Goal: Transaction & Acquisition: Purchase product/service

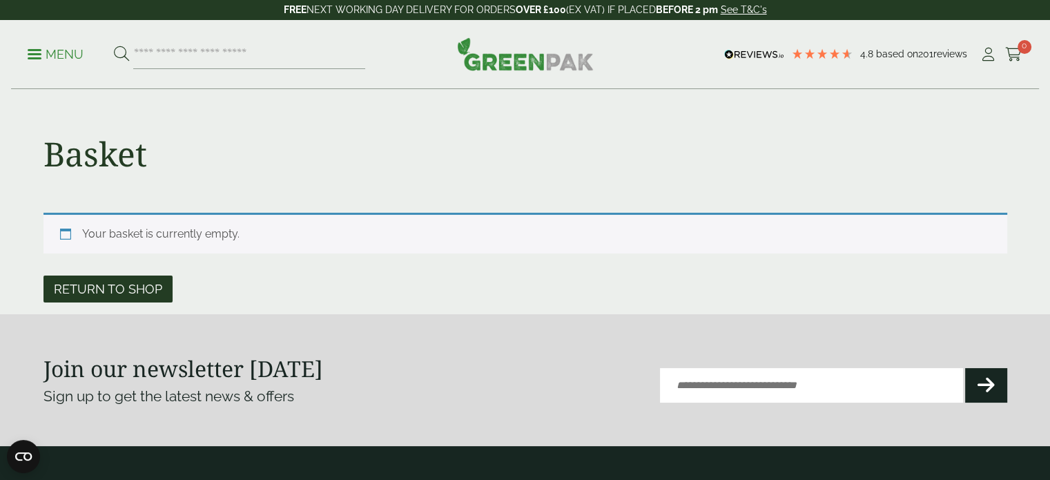
click at [143, 294] on link "Return to shop" at bounding box center [107, 288] width 129 height 27
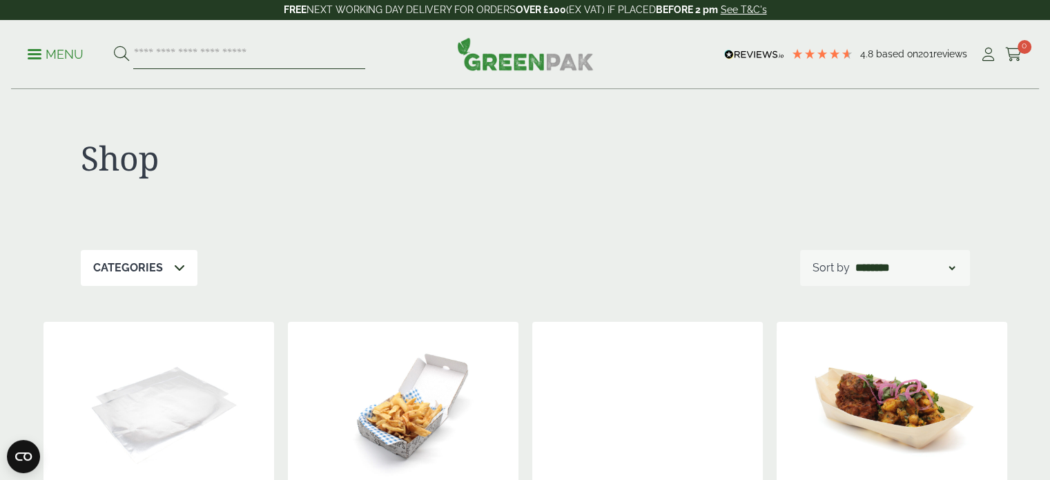
click at [209, 51] on input "search" at bounding box center [249, 54] width 232 height 29
type input "****"
click at [114, 46] on button at bounding box center [121, 55] width 15 height 18
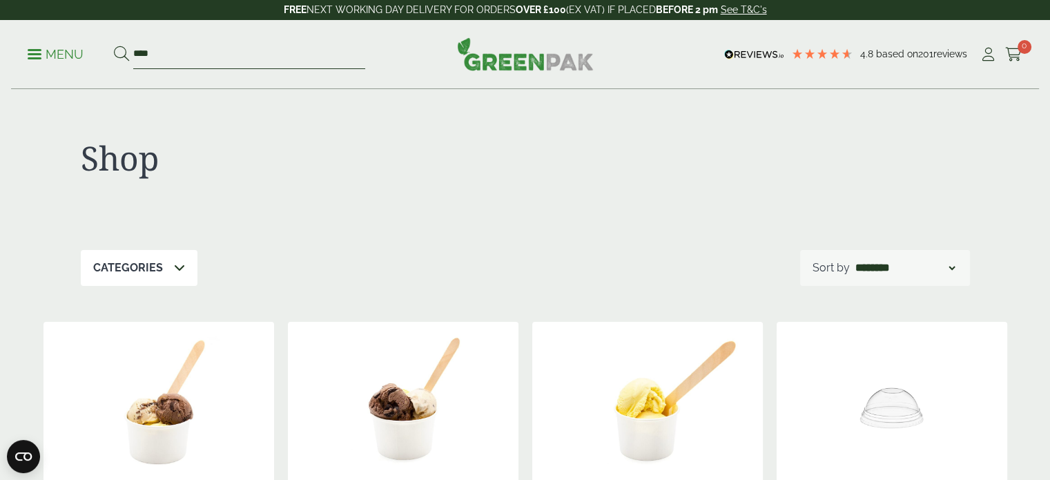
drag, startPoint x: 156, startPoint y: 53, endPoint x: 50, endPoint y: 34, distance: 108.1
click at [50, 34] on div "Menu **** 4.8 Based on 201 reviews Cart" at bounding box center [525, 54] width 1028 height 69
type input "****"
click at [114, 46] on button at bounding box center [121, 55] width 15 height 18
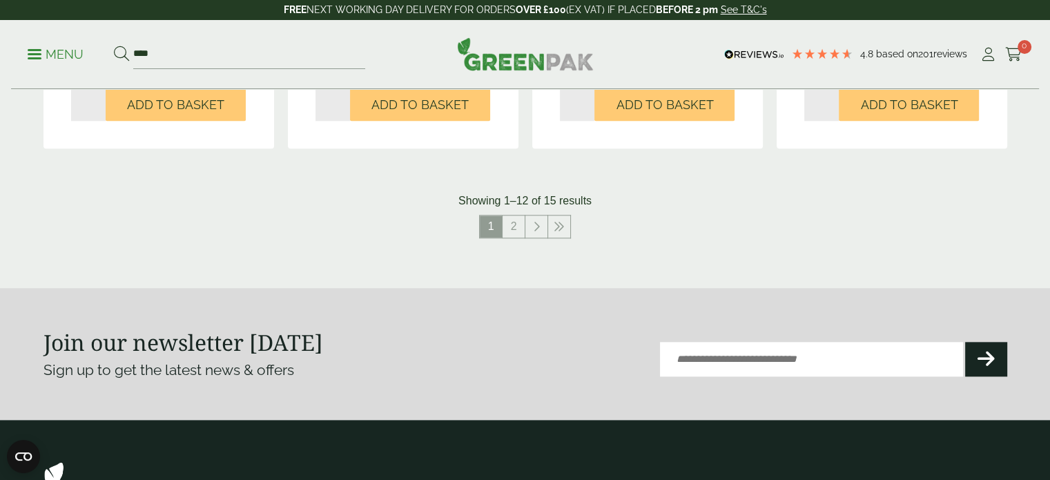
scroll to position [1450, 0]
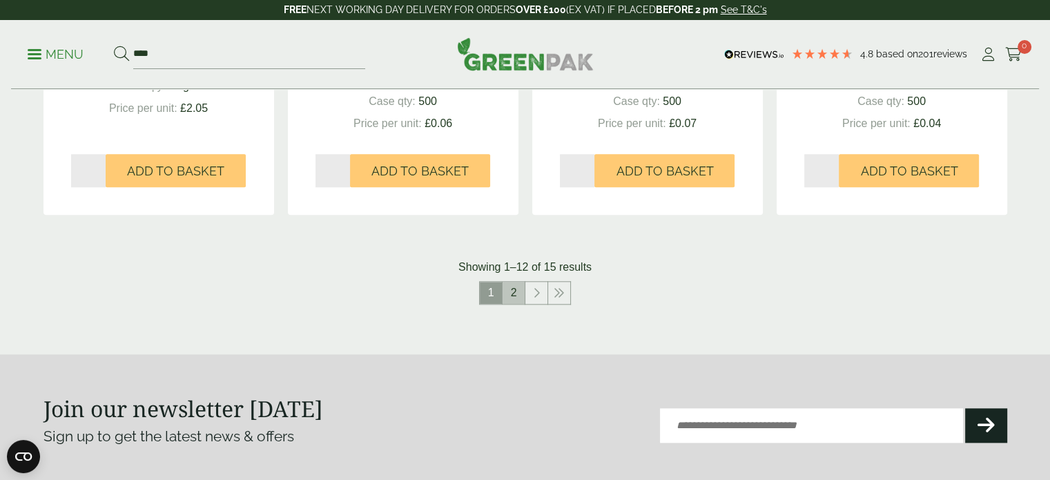
click at [514, 295] on link "2" at bounding box center [514, 293] width 22 height 22
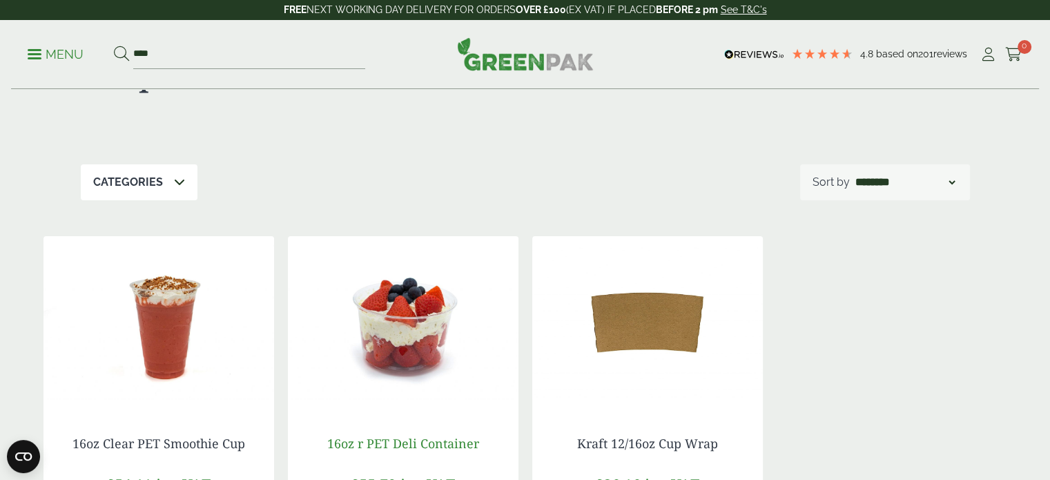
scroll to position [207, 0]
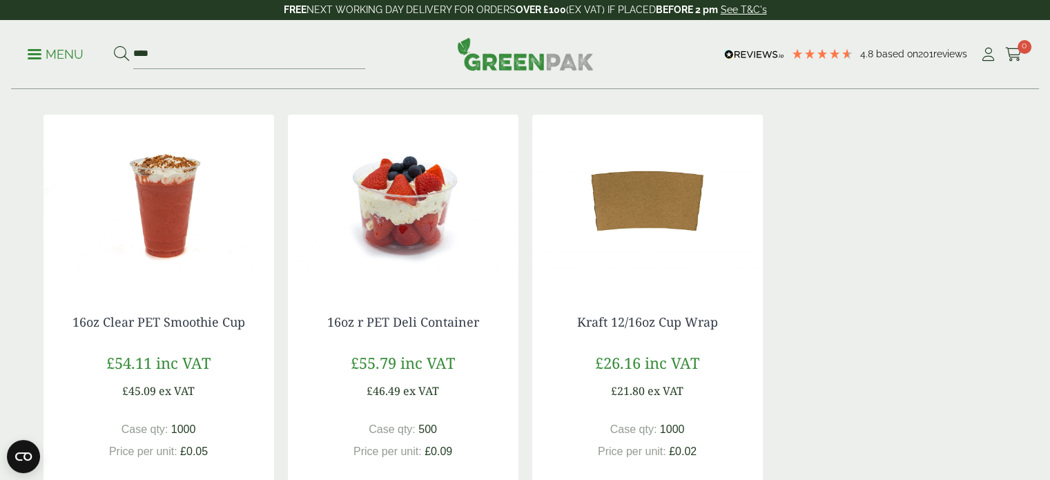
click at [164, 249] on img at bounding box center [158, 201] width 231 height 173
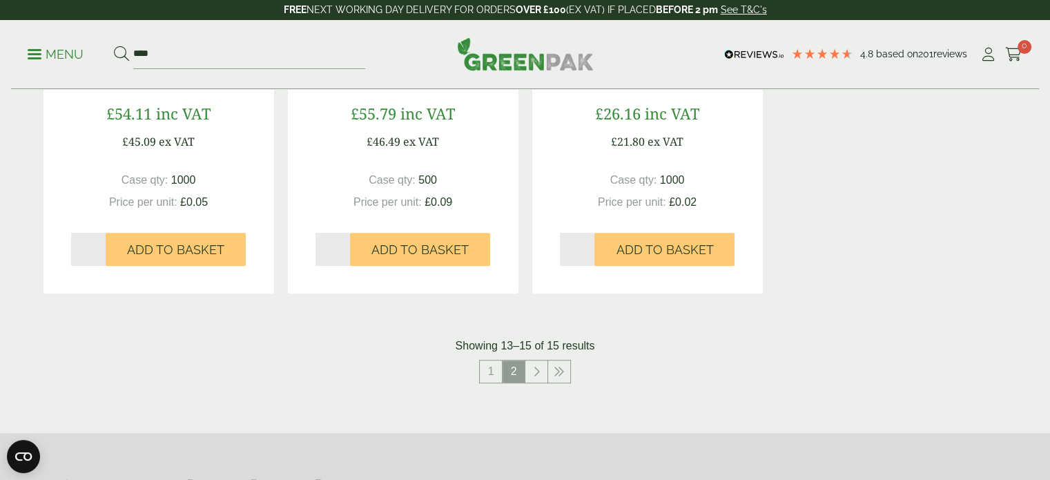
scroll to position [552, 0]
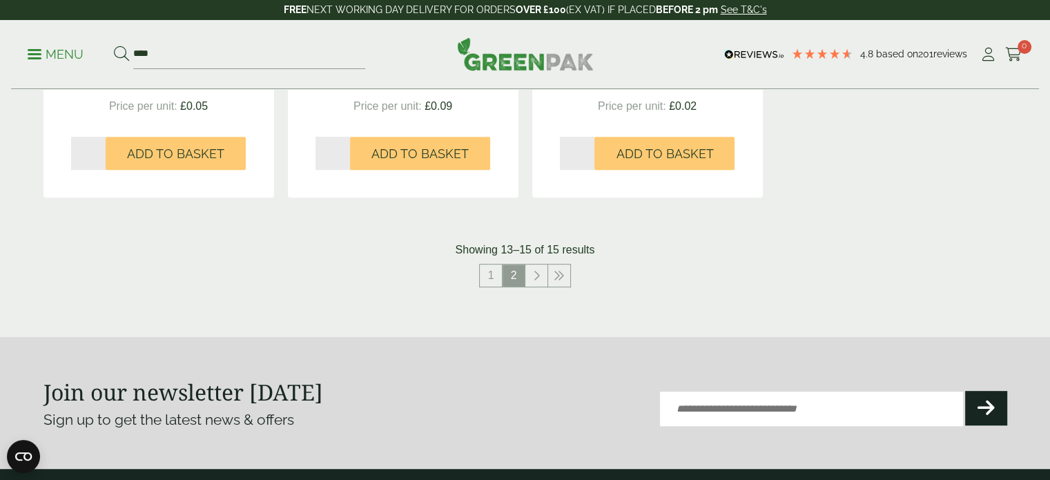
click at [472, 264] on nav "1 2" at bounding box center [525, 278] width 964 height 28
click at [485, 278] on link "1" at bounding box center [491, 275] width 22 height 22
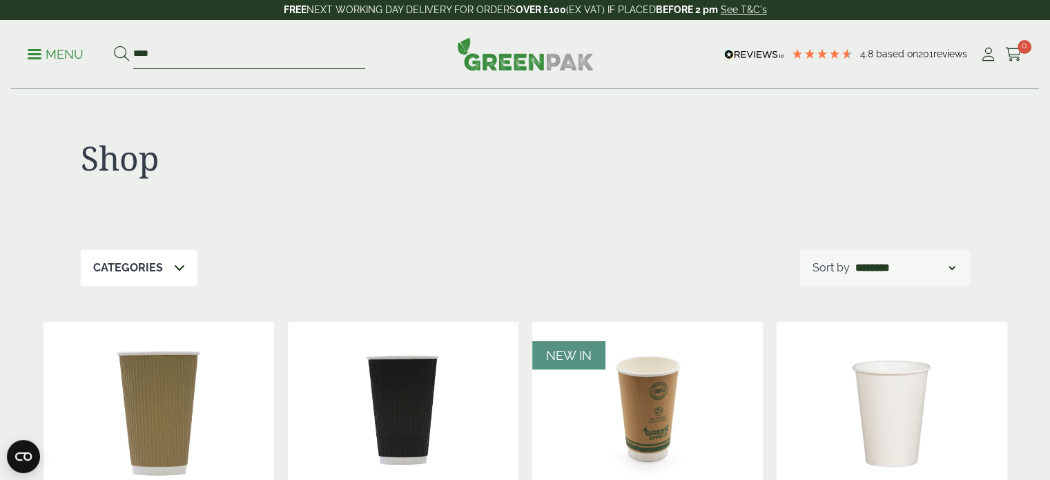
drag, startPoint x: 191, startPoint y: 52, endPoint x: 8, endPoint y: 21, distance: 185.6
click at [48, 37] on div "Menu **** 4.8 Based on 201 reviews Cart" at bounding box center [525, 54] width 1028 height 69
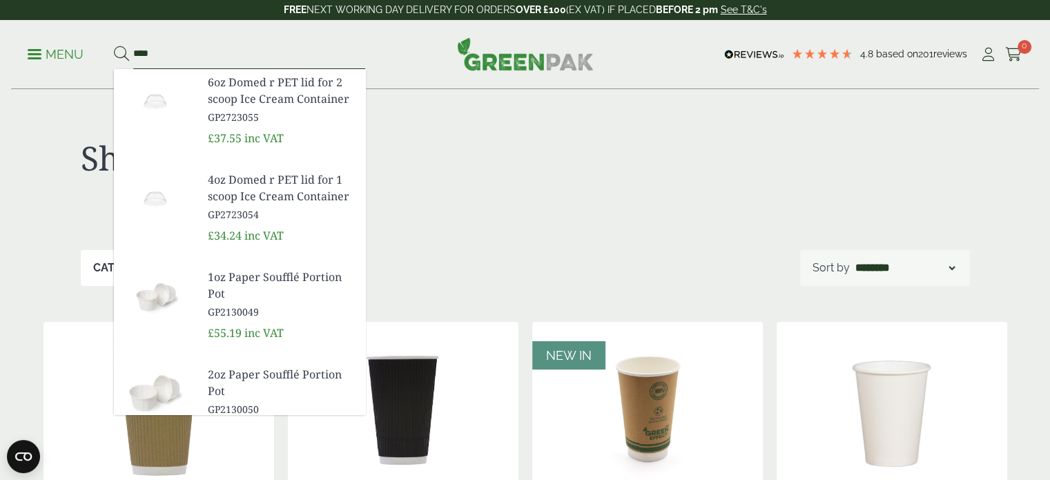
scroll to position [252, 0]
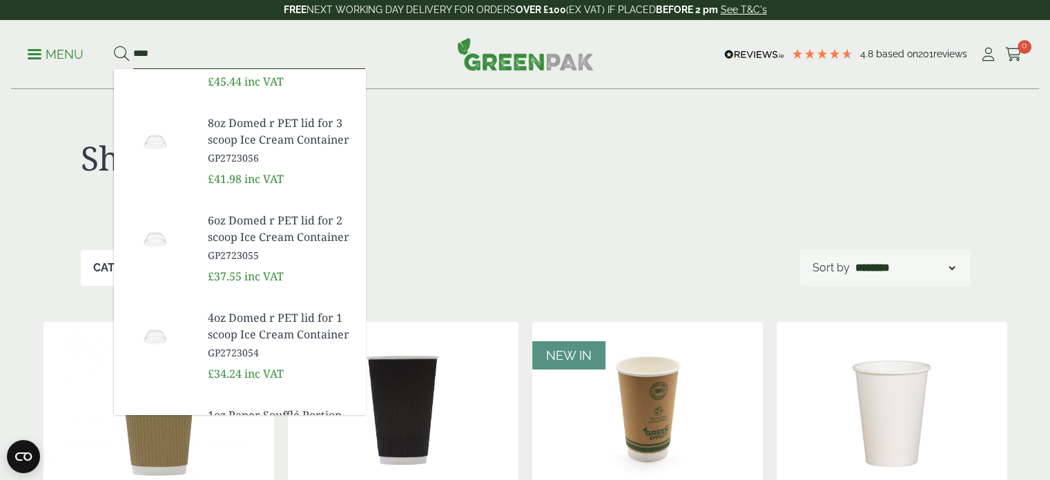
type input "****"
click at [571, 211] on div "Shop" at bounding box center [525, 170] width 889 height 160
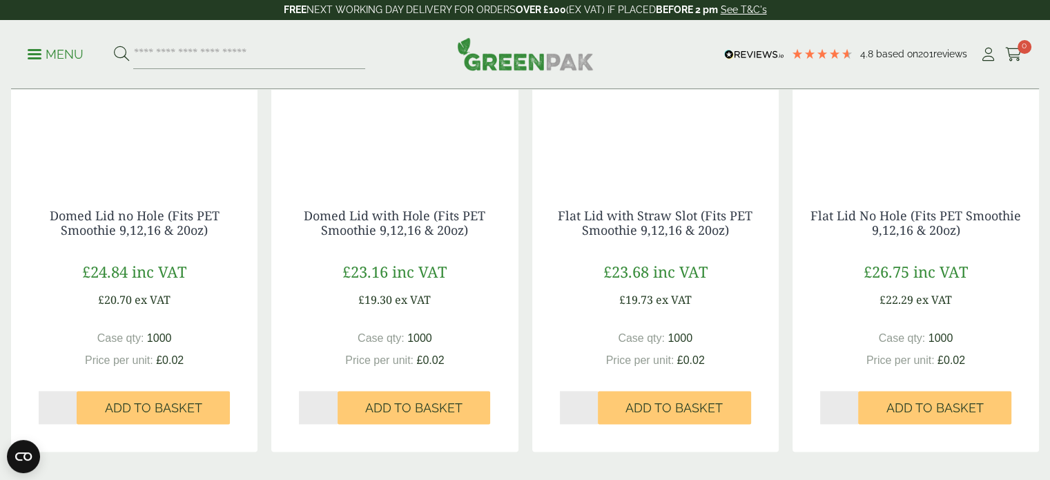
scroll to position [1588, 0]
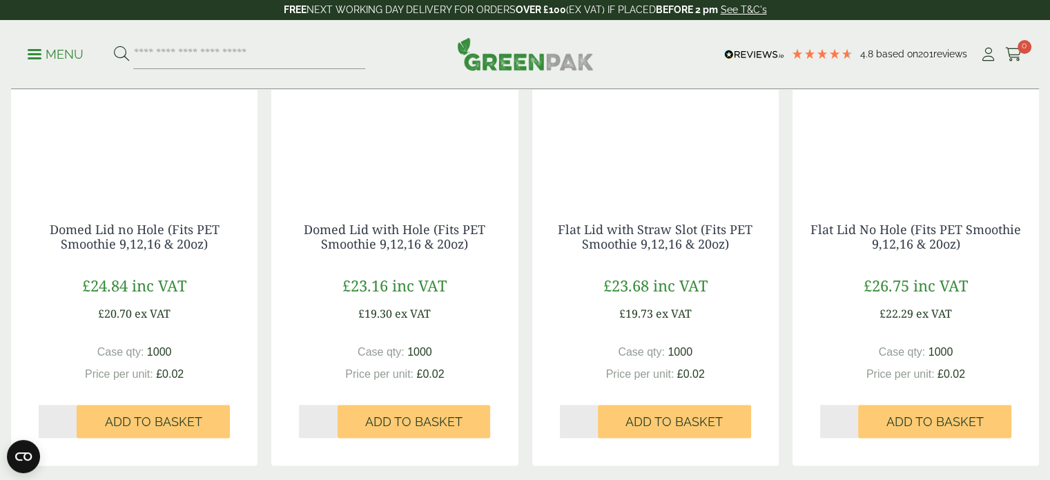
click at [108, 55] on img at bounding box center [134, 38] width 246 height 33
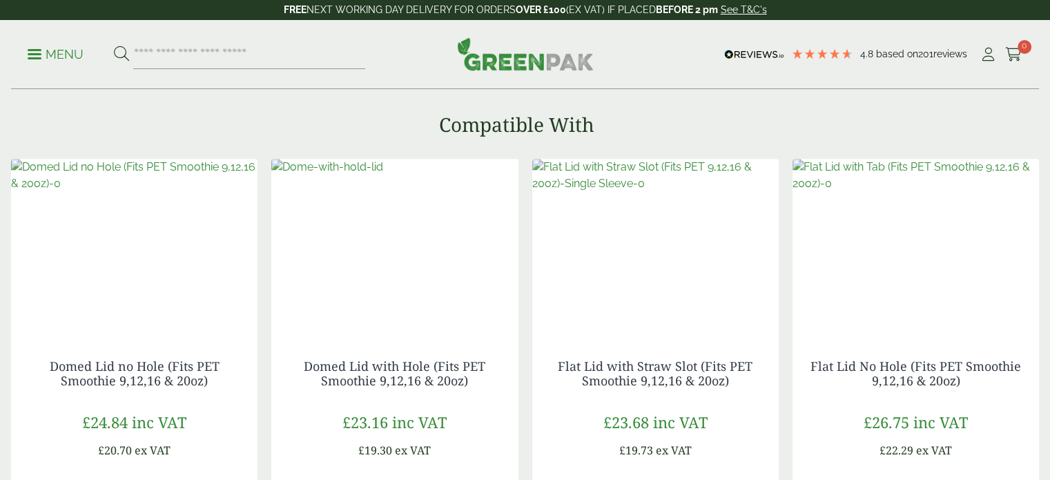
click at [383, 175] on img at bounding box center [327, 167] width 112 height 17
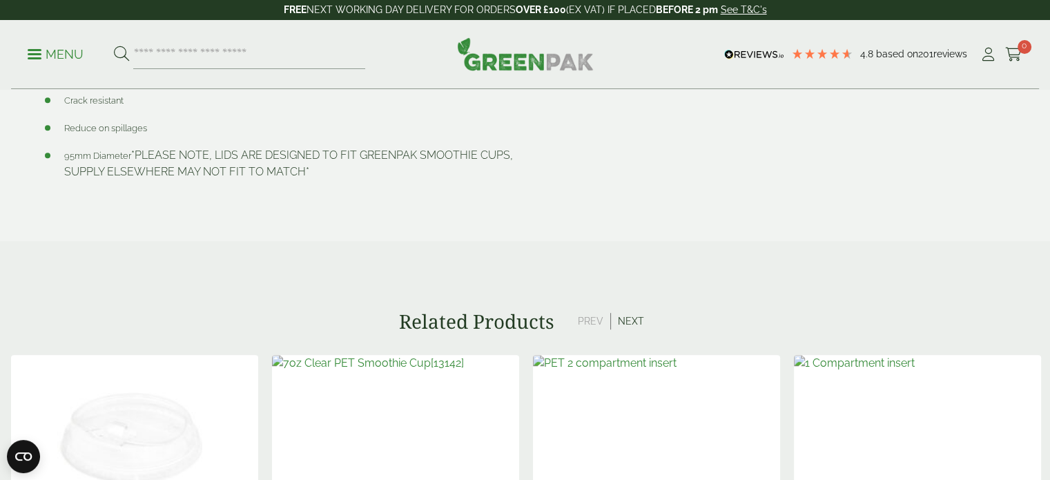
scroll to position [552, 0]
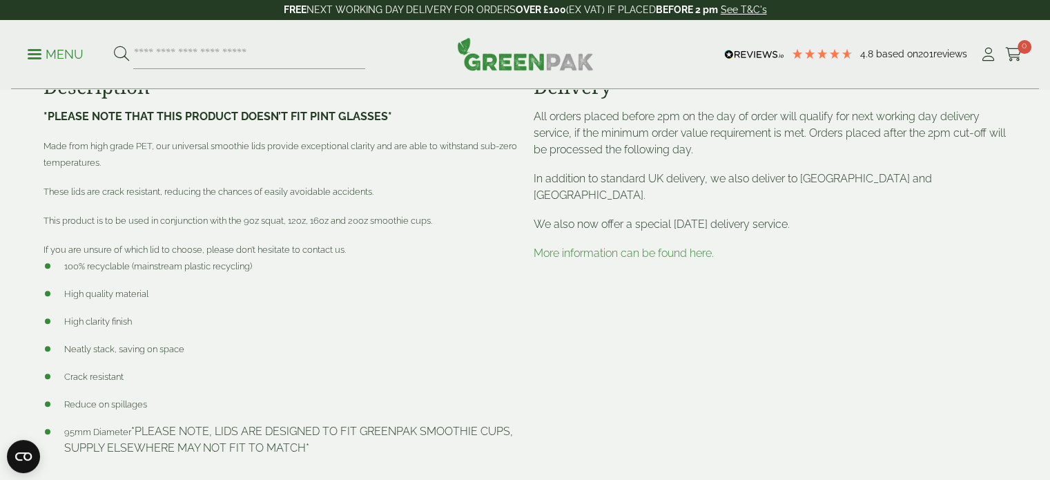
click at [583, 246] on link "More information can be found here." at bounding box center [624, 252] width 180 height 13
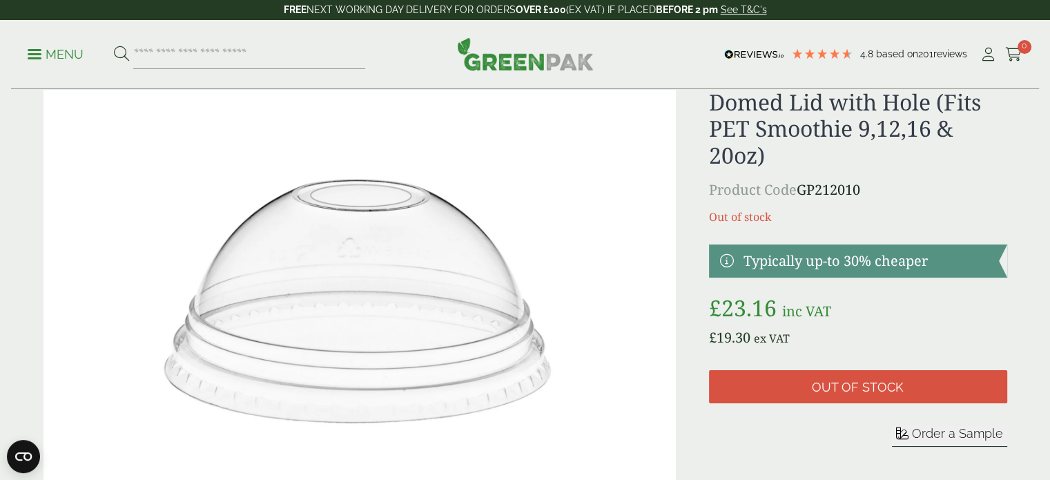
scroll to position [69, 0]
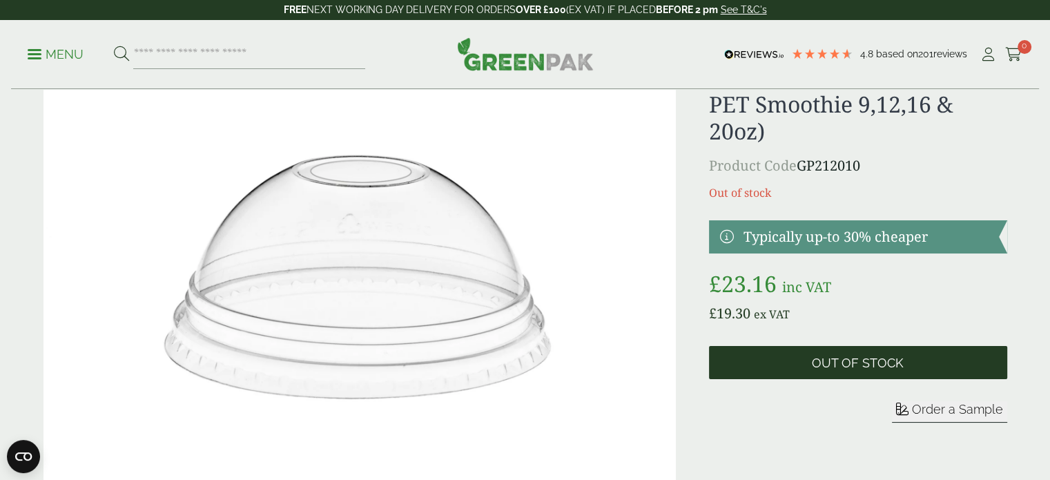
click at [878, 371] on span "Out of stock" at bounding box center [858, 362] width 298 height 33
